Goal: Book appointment/travel/reservation

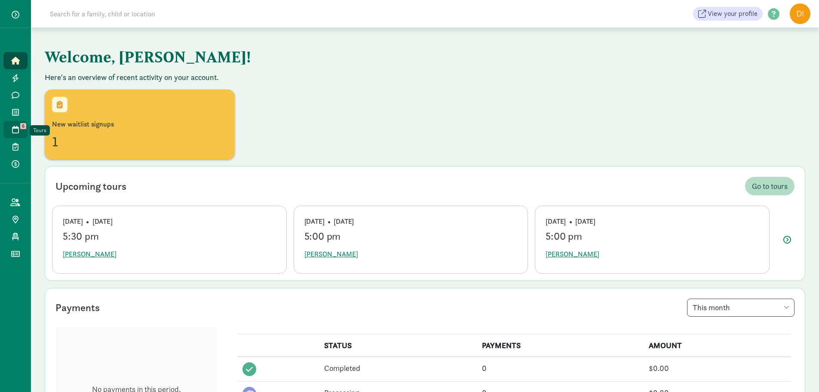
click at [9, 132] on link "Tours 6" at bounding box center [15, 129] width 24 height 17
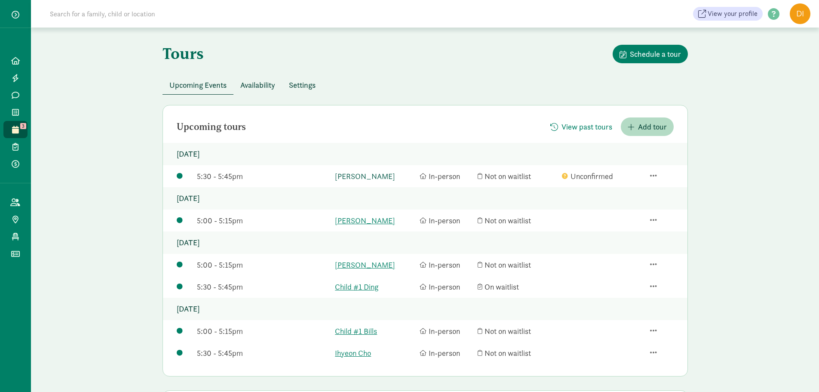
click at [350, 179] on link "[PERSON_NAME]" at bounding box center [375, 176] width 80 height 12
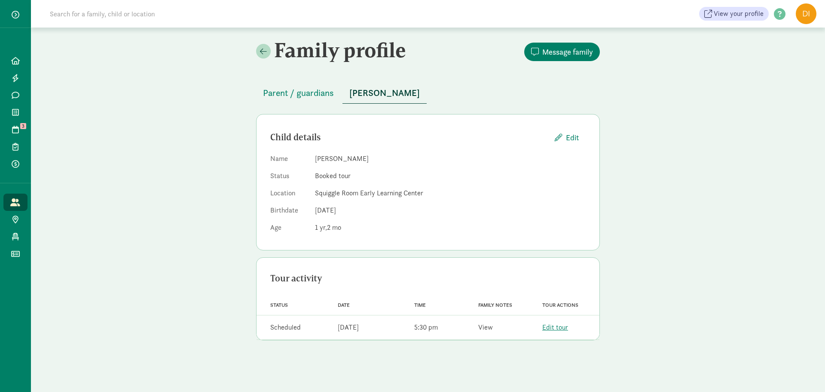
click at [489, 328] on link "View" at bounding box center [485, 326] width 15 height 9
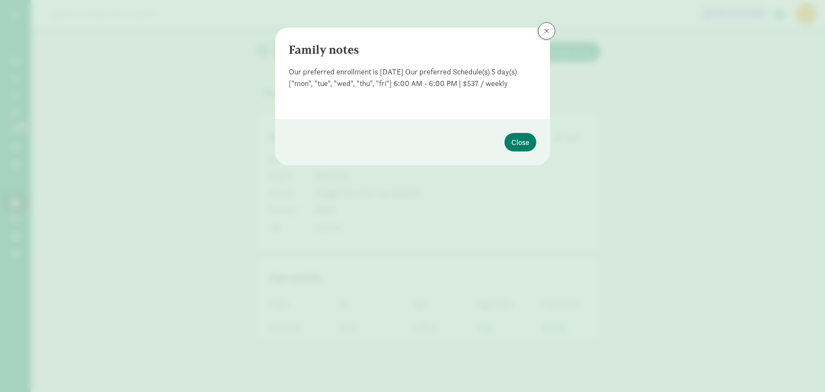
click at [541, 31] on button at bounding box center [546, 30] width 17 height 17
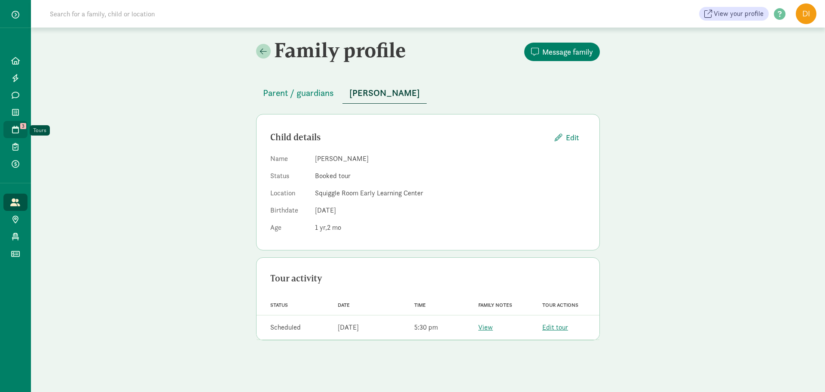
click at [17, 129] on icon at bounding box center [15, 130] width 7 height 8
